Goal: Transaction & Acquisition: Purchase product/service

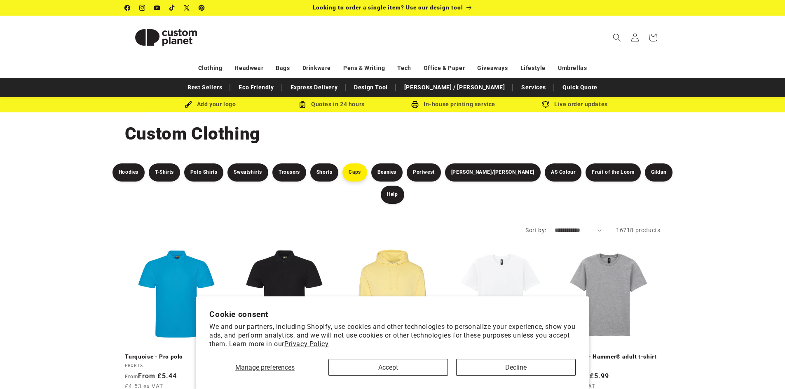
click at [367, 168] on link "Caps" at bounding box center [354, 173] width 24 height 18
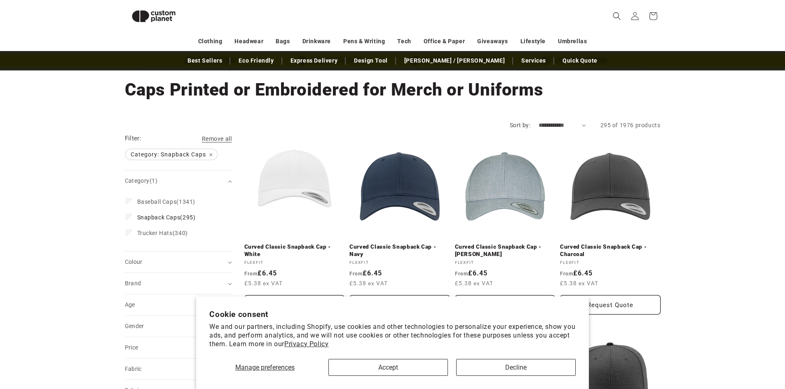
scroll to position [30, 0]
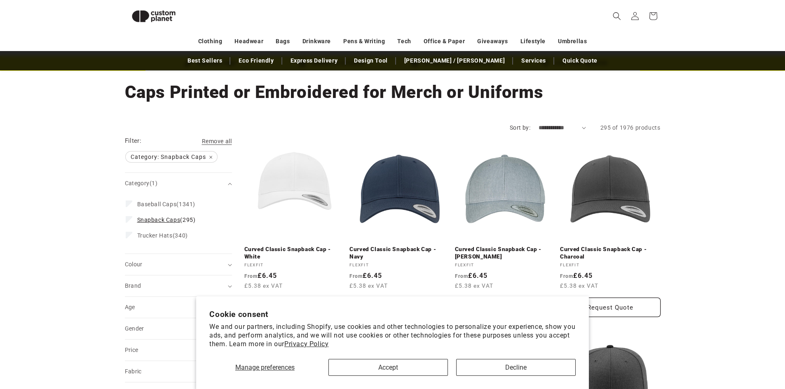
click at [129, 219] on icon at bounding box center [129, 219] width 5 height 3
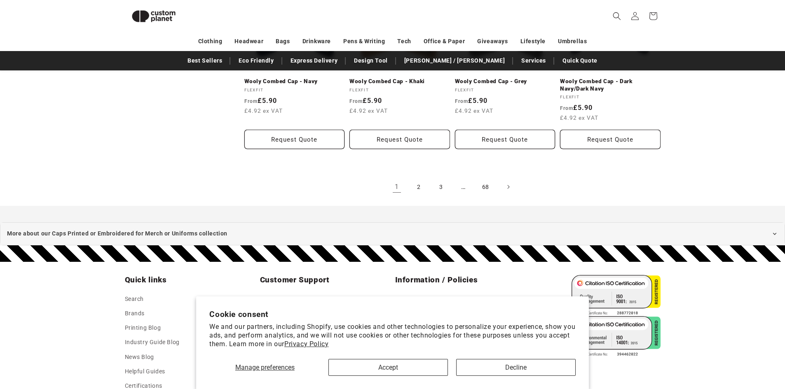
scroll to position [854, 0]
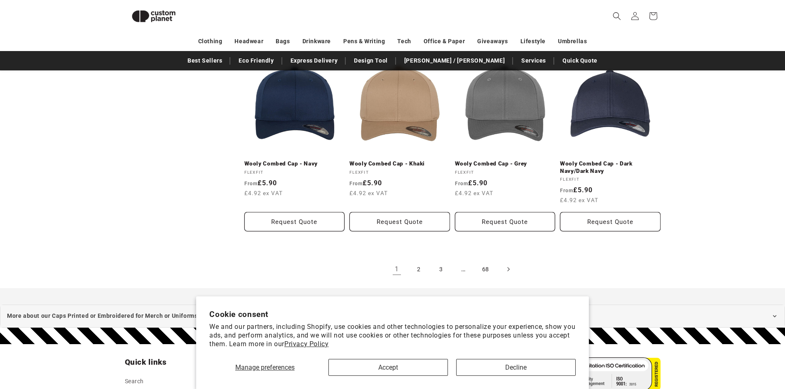
click at [508, 271] on icon "Next page" at bounding box center [508, 269] width 2 height 9
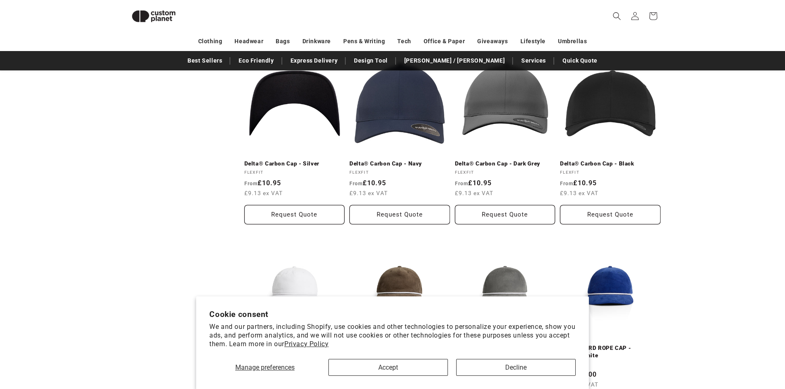
scroll to position [854, 0]
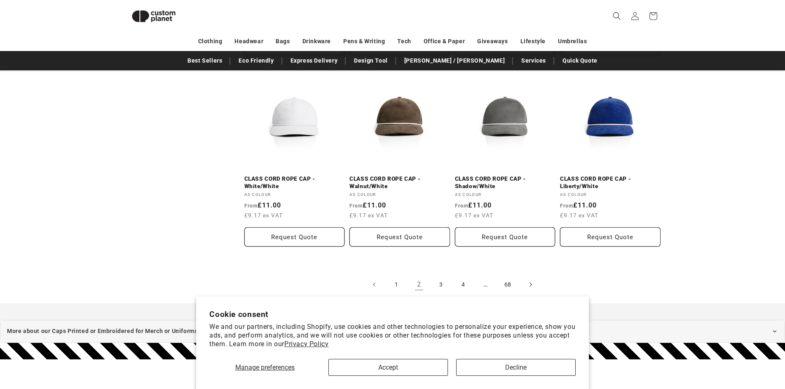
click at [531, 284] on icon "Next page" at bounding box center [530, 285] width 2 height 4
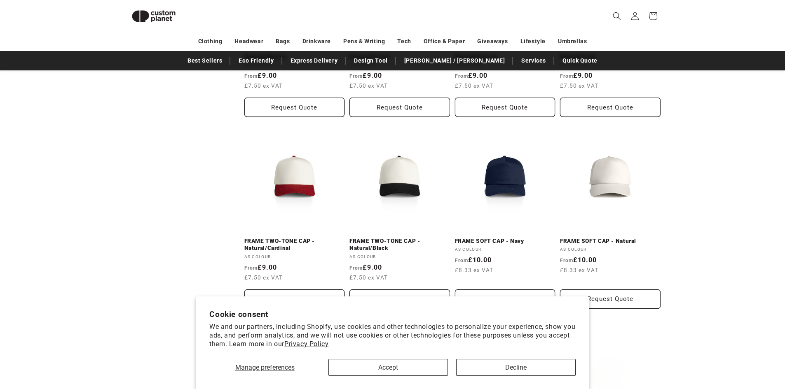
scroll to position [648, 0]
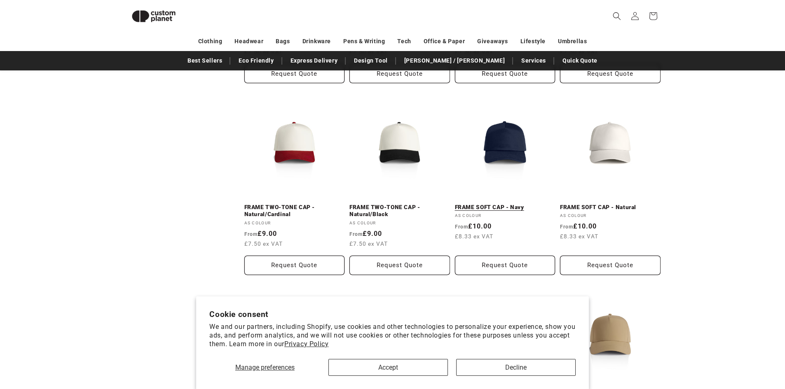
click at [502, 204] on link "FRAME SOFT CAP - Navy" at bounding box center [505, 207] width 101 height 7
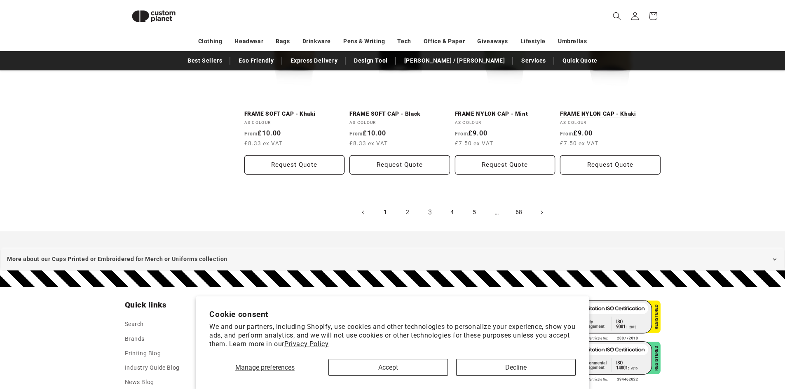
scroll to position [936, 0]
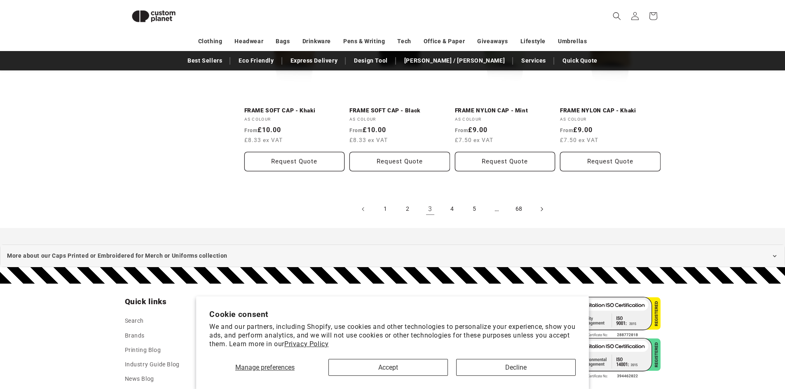
click at [545, 211] on link "Next page" at bounding box center [541, 209] width 18 height 18
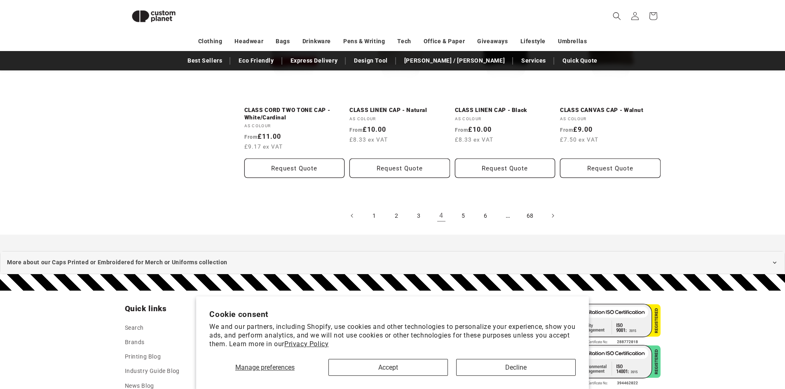
scroll to position [937, 0]
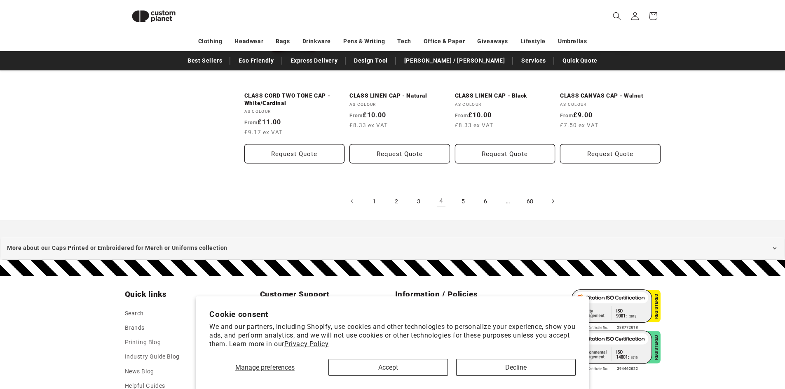
click at [555, 204] on span "Next page" at bounding box center [552, 201] width 8 height 8
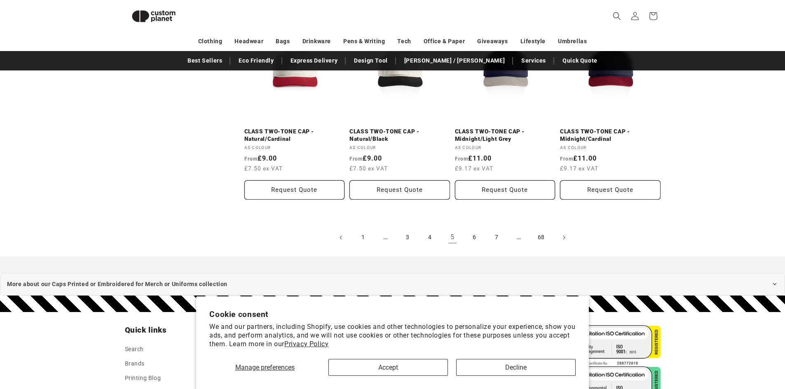
scroll to position [1019, 0]
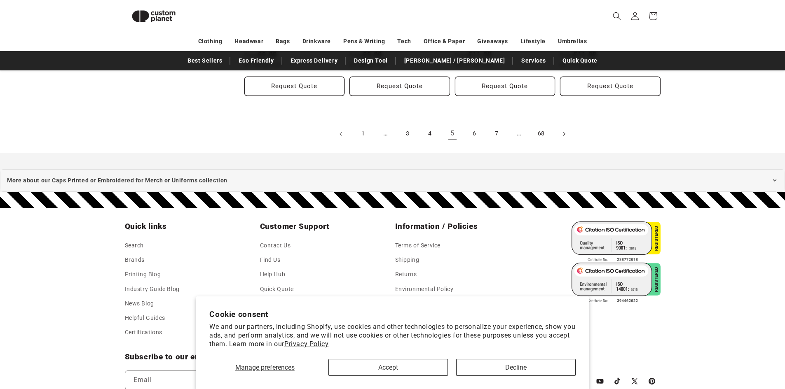
click at [566, 135] on span "Next page" at bounding box center [563, 134] width 8 height 8
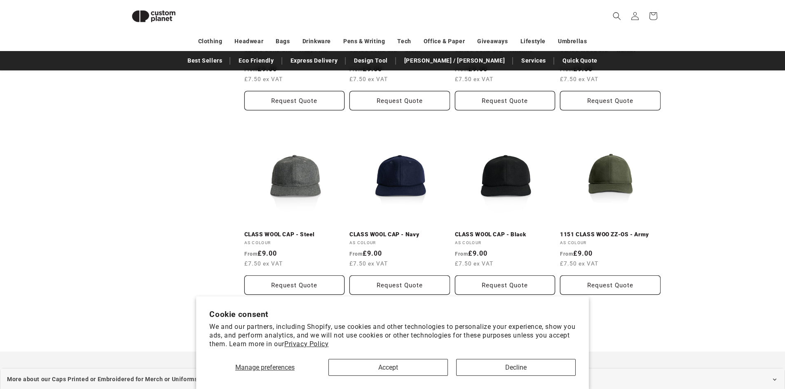
scroll to position [854, 0]
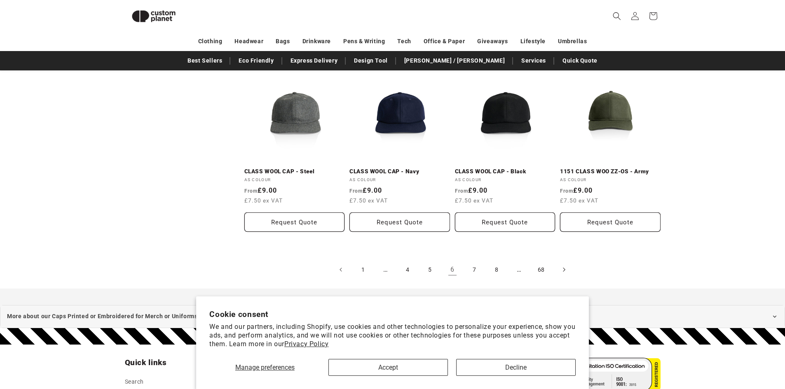
click at [565, 271] on icon "Next page" at bounding box center [563, 270] width 2 height 9
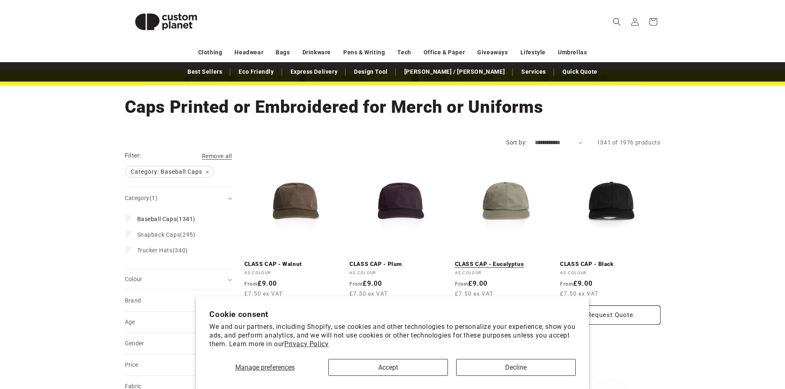
scroll to position [41, 0]
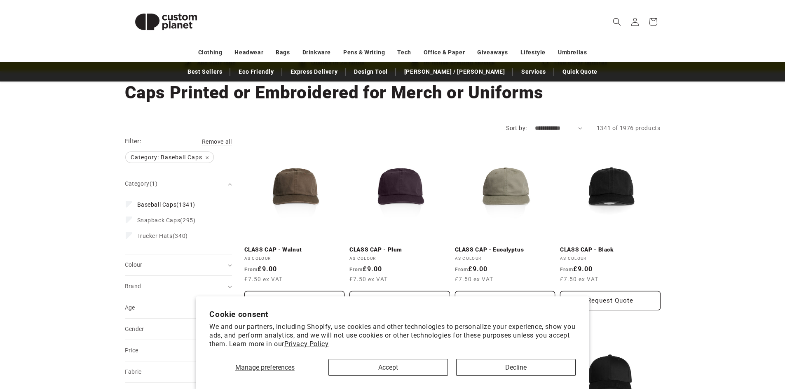
click at [511, 246] on link "CLASS CAP - Eucalyptus" at bounding box center [505, 249] width 101 height 7
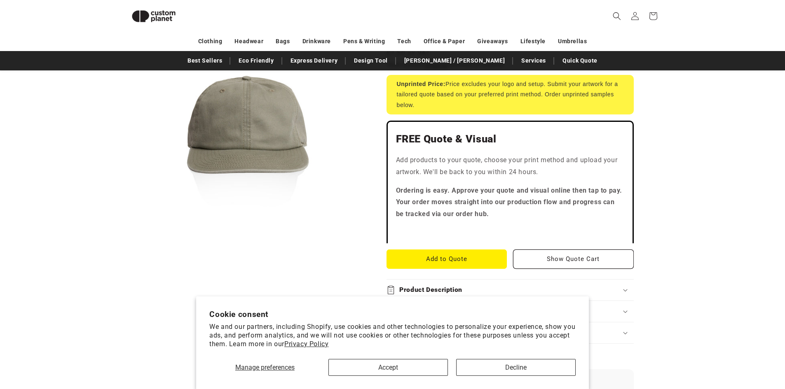
scroll to position [30, 0]
